Goal: Obtain resource: Obtain resource

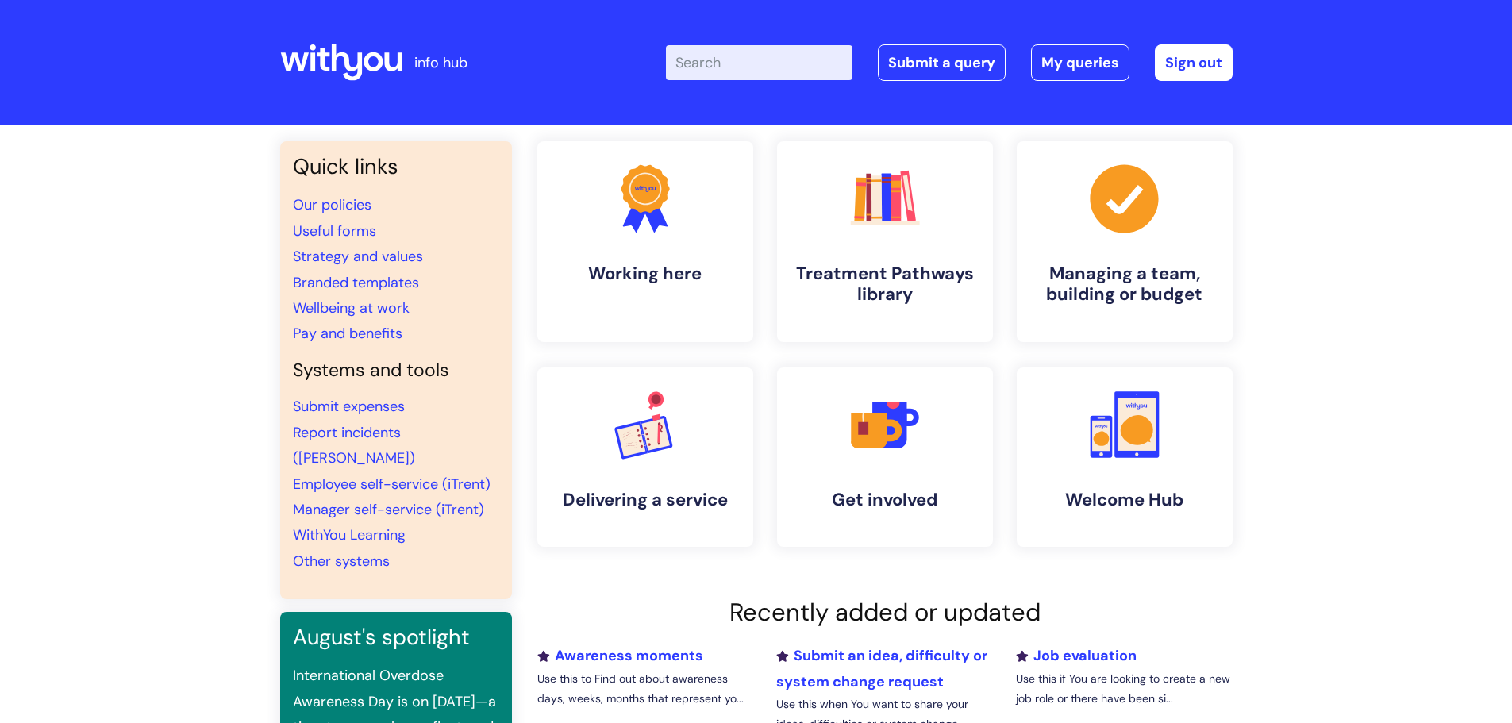
click at [745, 50] on input "Enter your search term here..." at bounding box center [759, 62] width 187 height 35
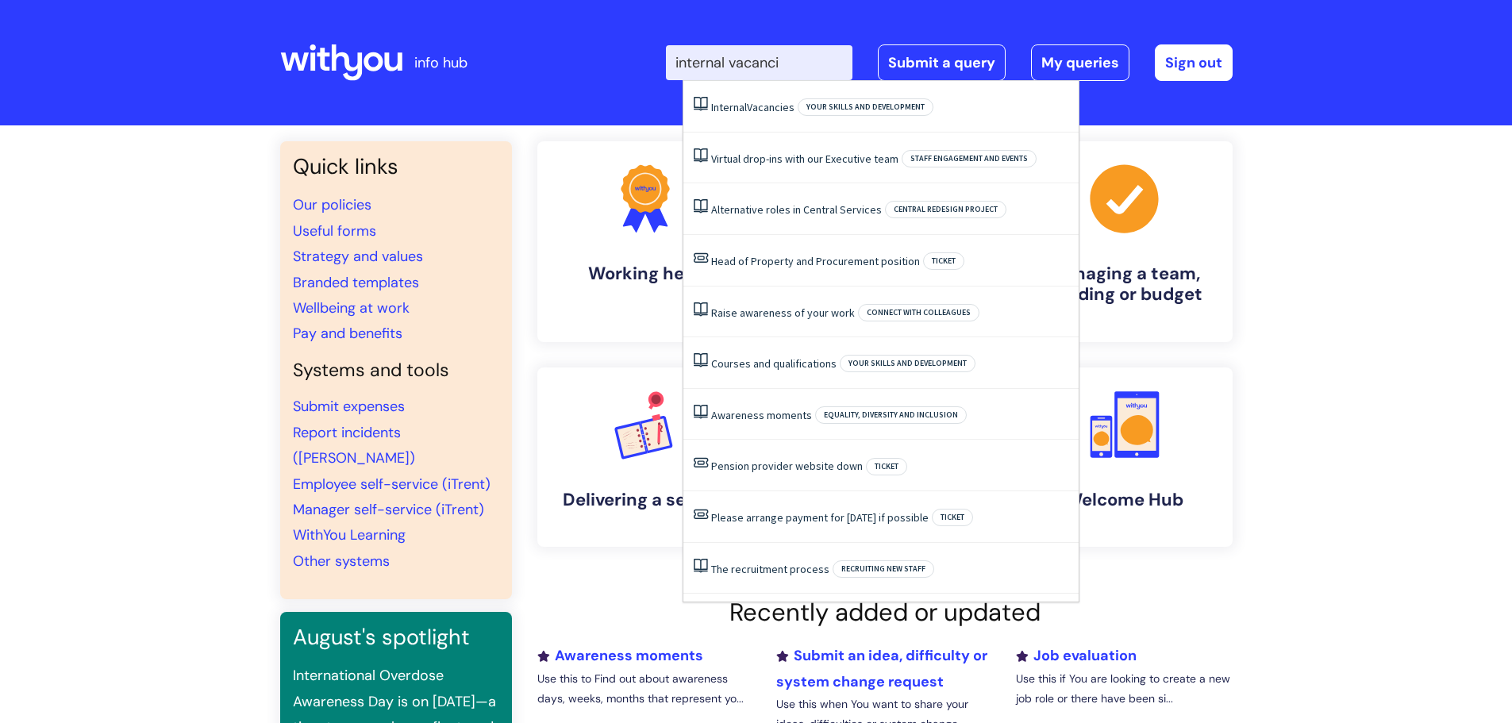
type input "internal vacancie"
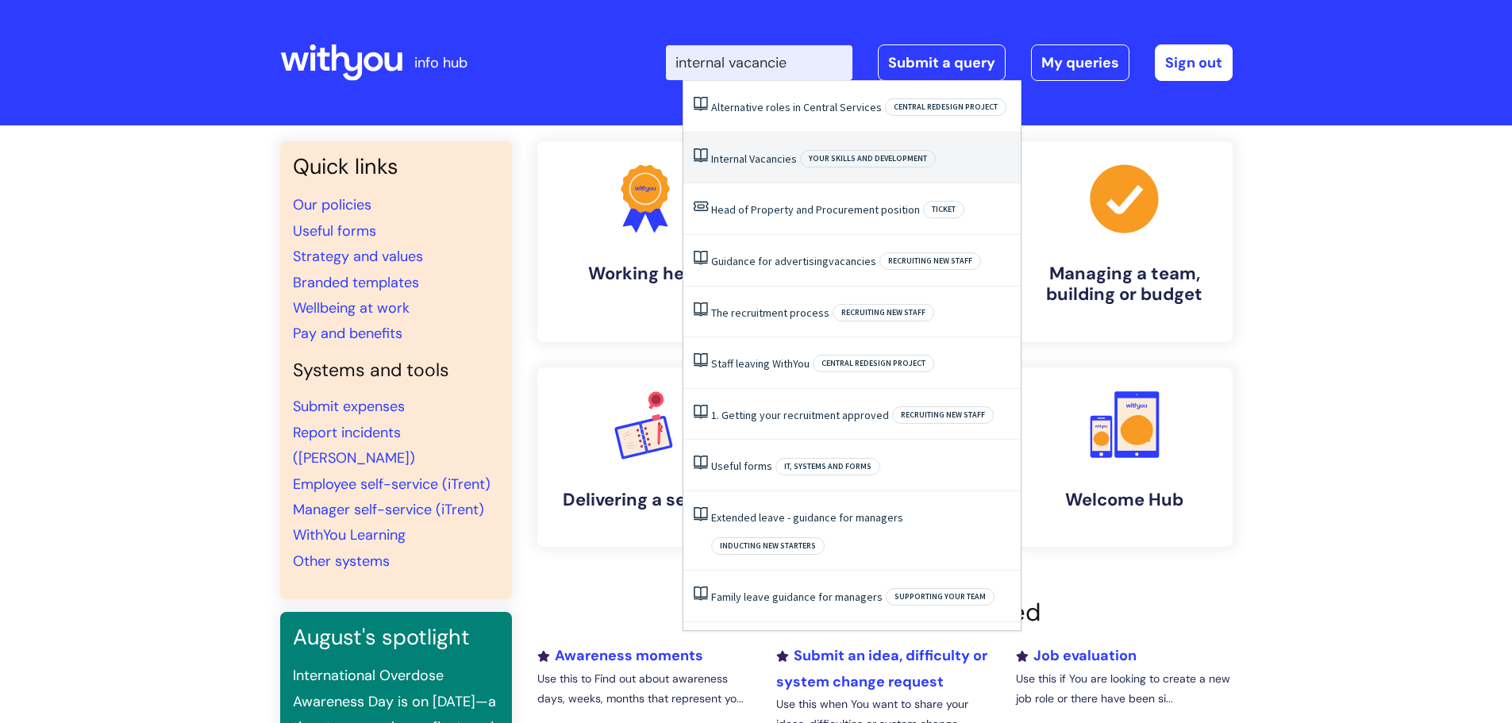
click at [749, 162] on span "Vacancies" at bounding box center [773, 159] width 48 height 14
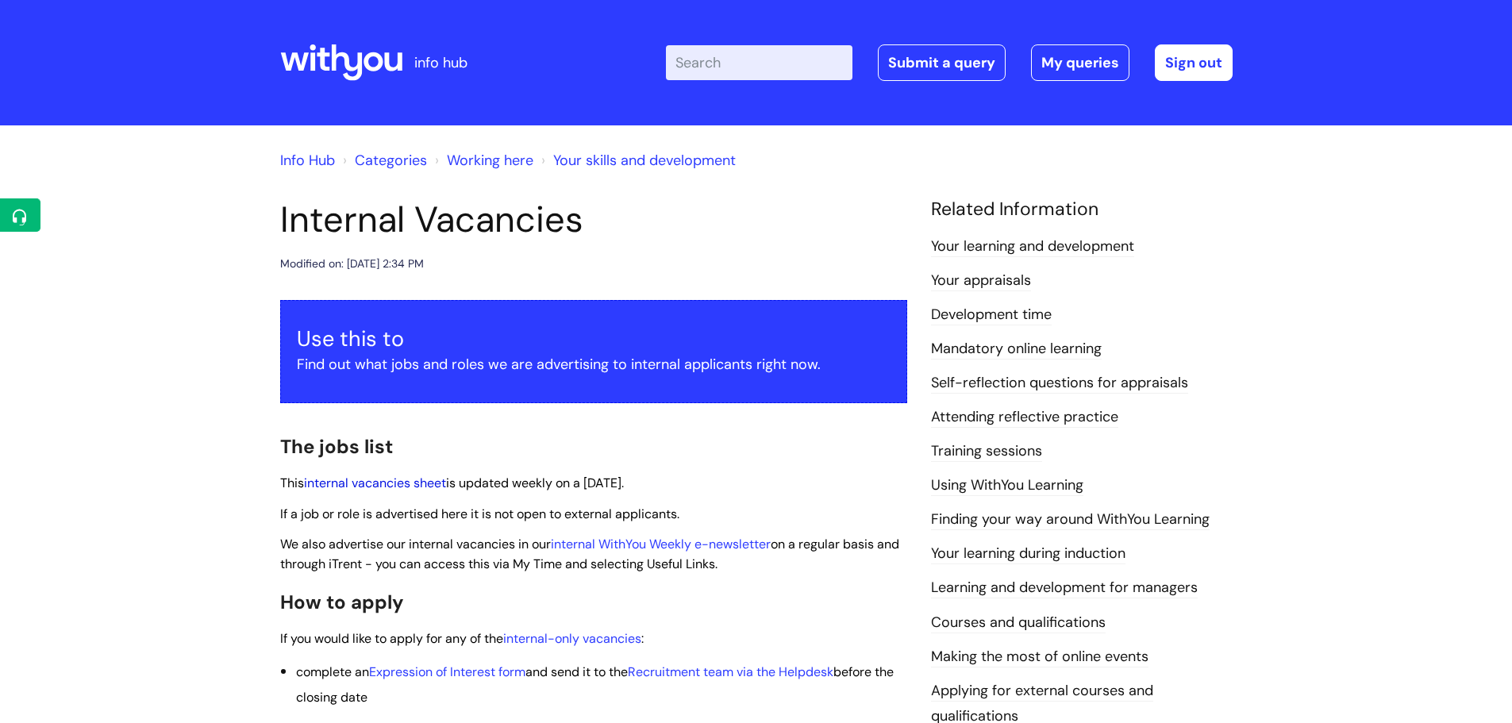
click at [398, 487] on link "internal vacancies sheet" at bounding box center [375, 483] width 142 height 17
